Goal: Task Accomplishment & Management: Use online tool/utility

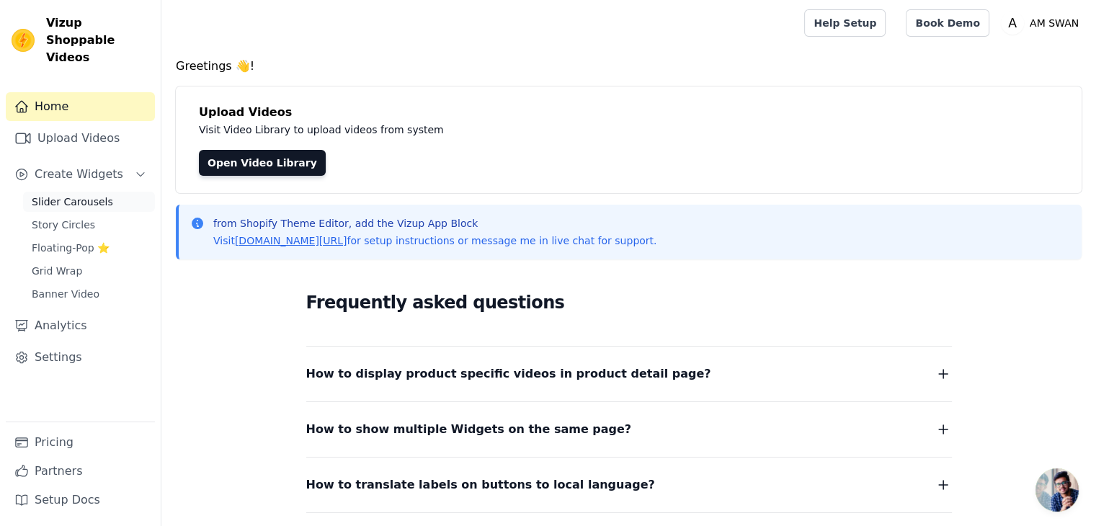
click at [89, 194] on span "Slider Carousels" at bounding box center [72, 201] width 81 height 14
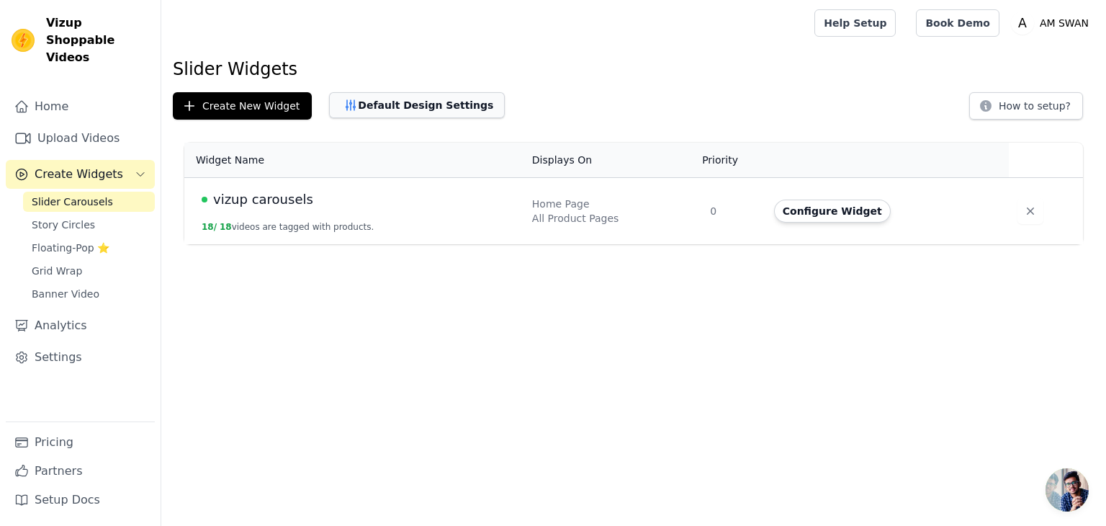
click at [423, 106] on button "Default Design Settings" at bounding box center [417, 105] width 176 height 26
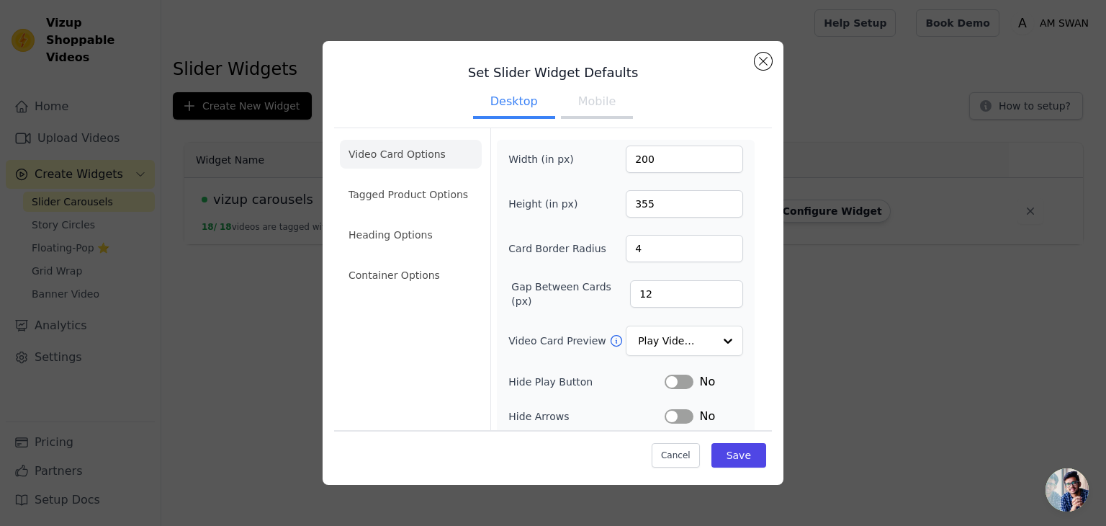
click at [587, 107] on button "Mobile" at bounding box center [597, 103] width 72 height 32
click at [519, 110] on button "Desktop" at bounding box center [514, 103] width 82 height 32
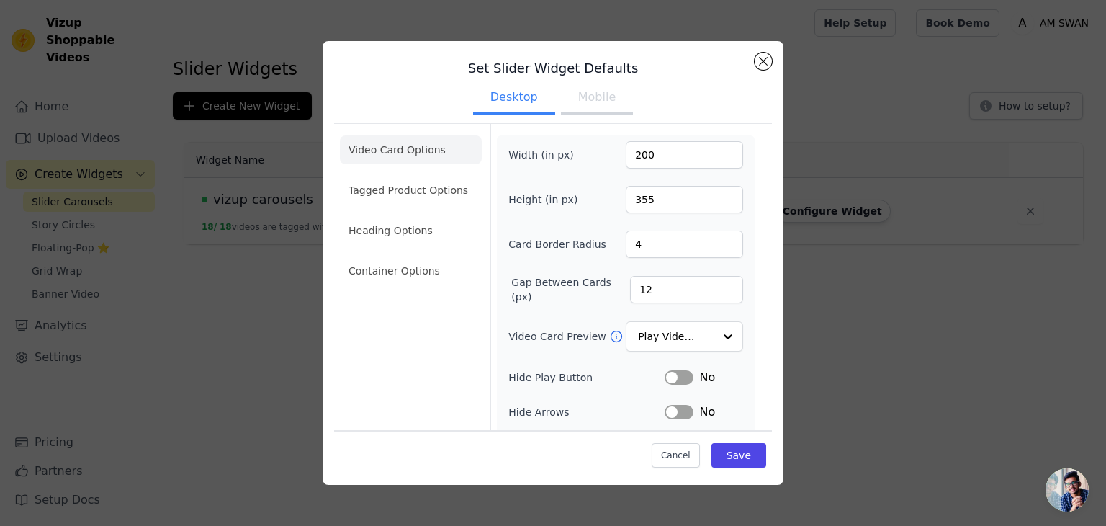
scroll to position [5, 0]
click at [399, 197] on li "Tagged Product Options" at bounding box center [411, 189] width 142 height 29
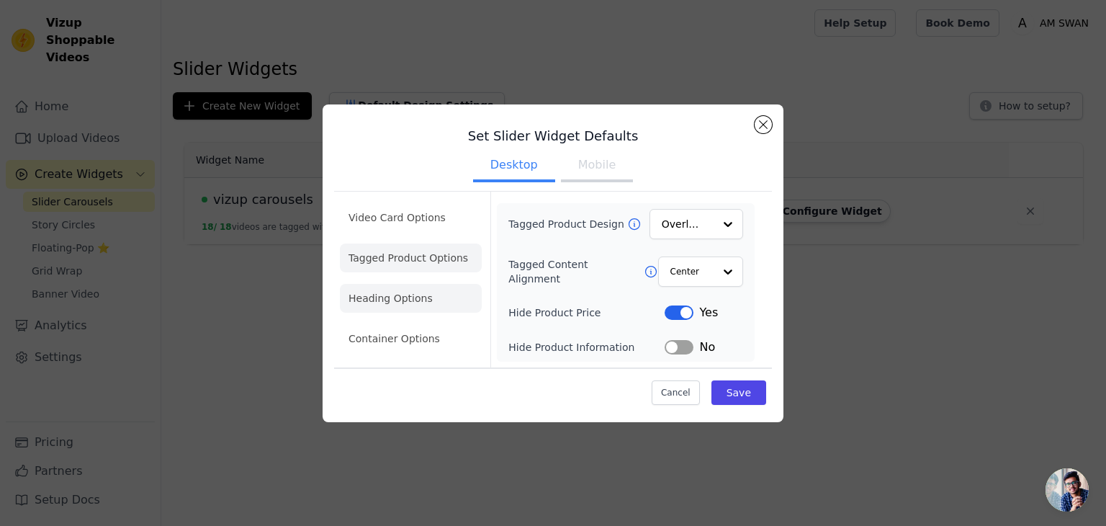
click at [416, 305] on li "Heading Options" at bounding box center [411, 298] width 142 height 29
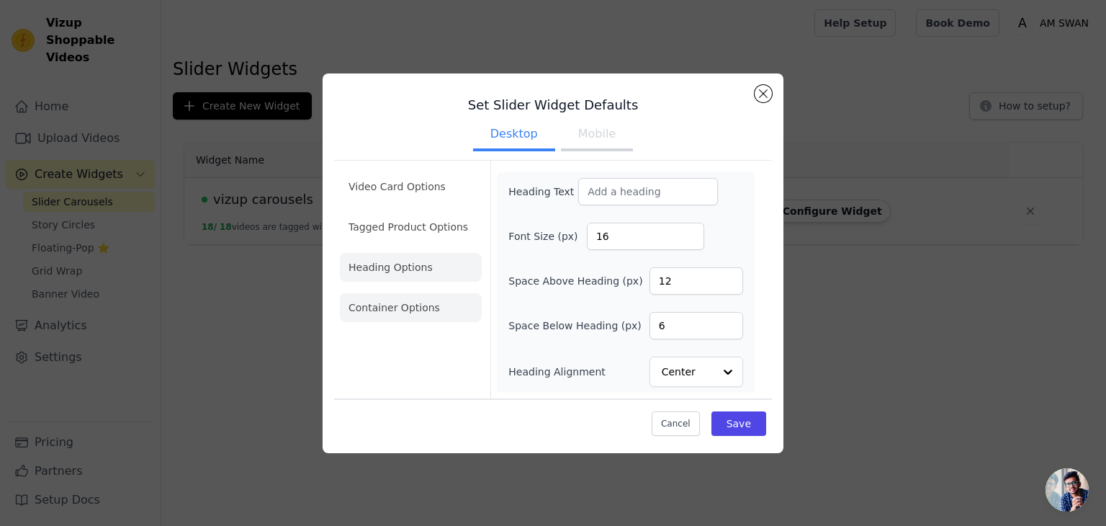
click at [422, 308] on li "Container Options" at bounding box center [411, 307] width 142 height 29
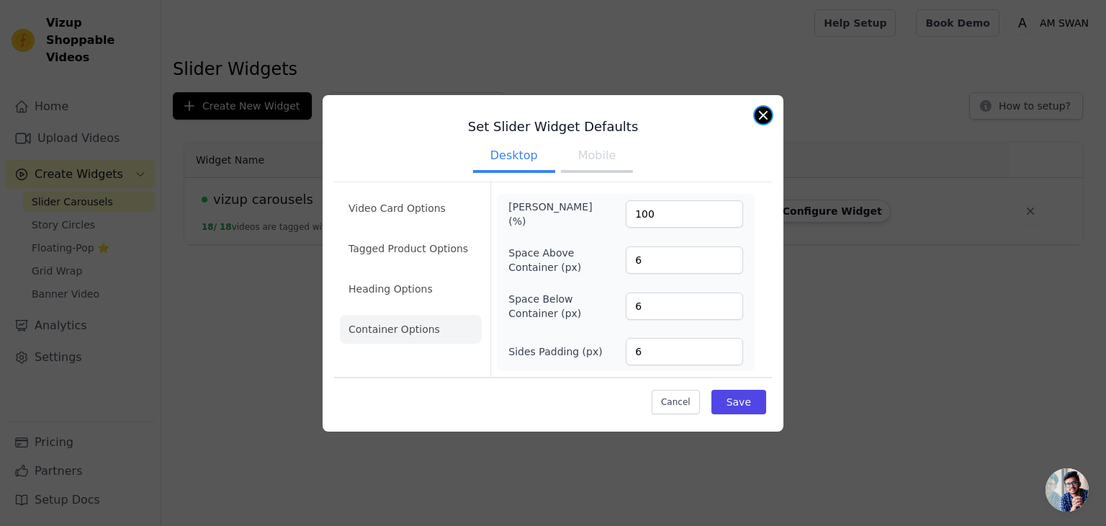
click at [760, 115] on button "Close modal" at bounding box center [763, 115] width 17 height 17
